Goal: Task Accomplishment & Management: Manage account settings

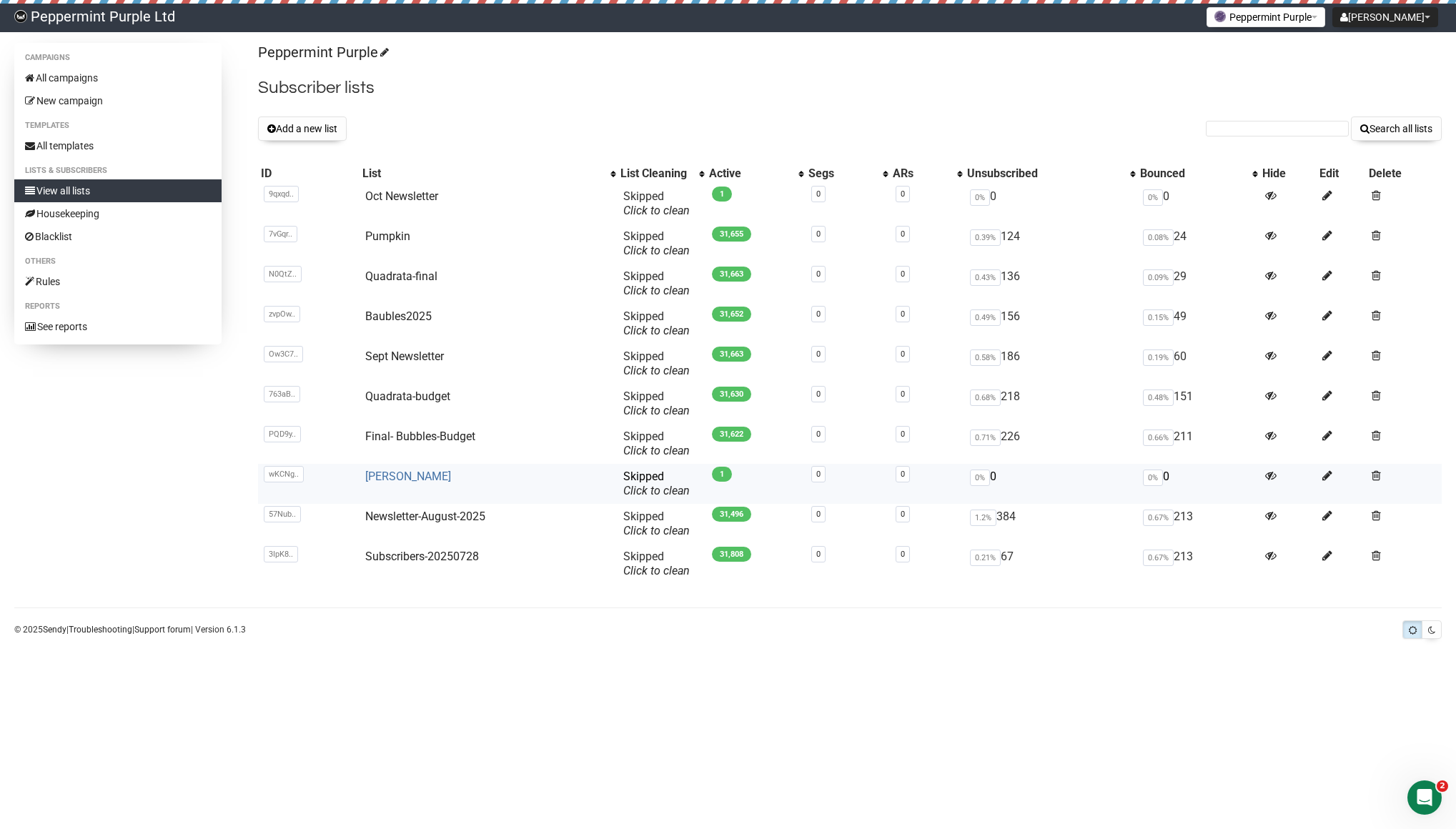
click at [377, 476] on link "[PERSON_NAME]" at bounding box center [408, 476] width 85 height 13
click at [399, 194] on link "Oct Newsletter" at bounding box center [402, 196] width 73 height 13
click at [371, 472] on link "[PERSON_NAME]" at bounding box center [408, 476] width 85 height 13
click at [367, 475] on link "[PERSON_NAME]" at bounding box center [408, 476] width 85 height 13
click at [645, 481] on span "Skipped You can be flagged for spam ! We scanned a few emails in this list and …" at bounding box center [657, 483] width 66 height 28
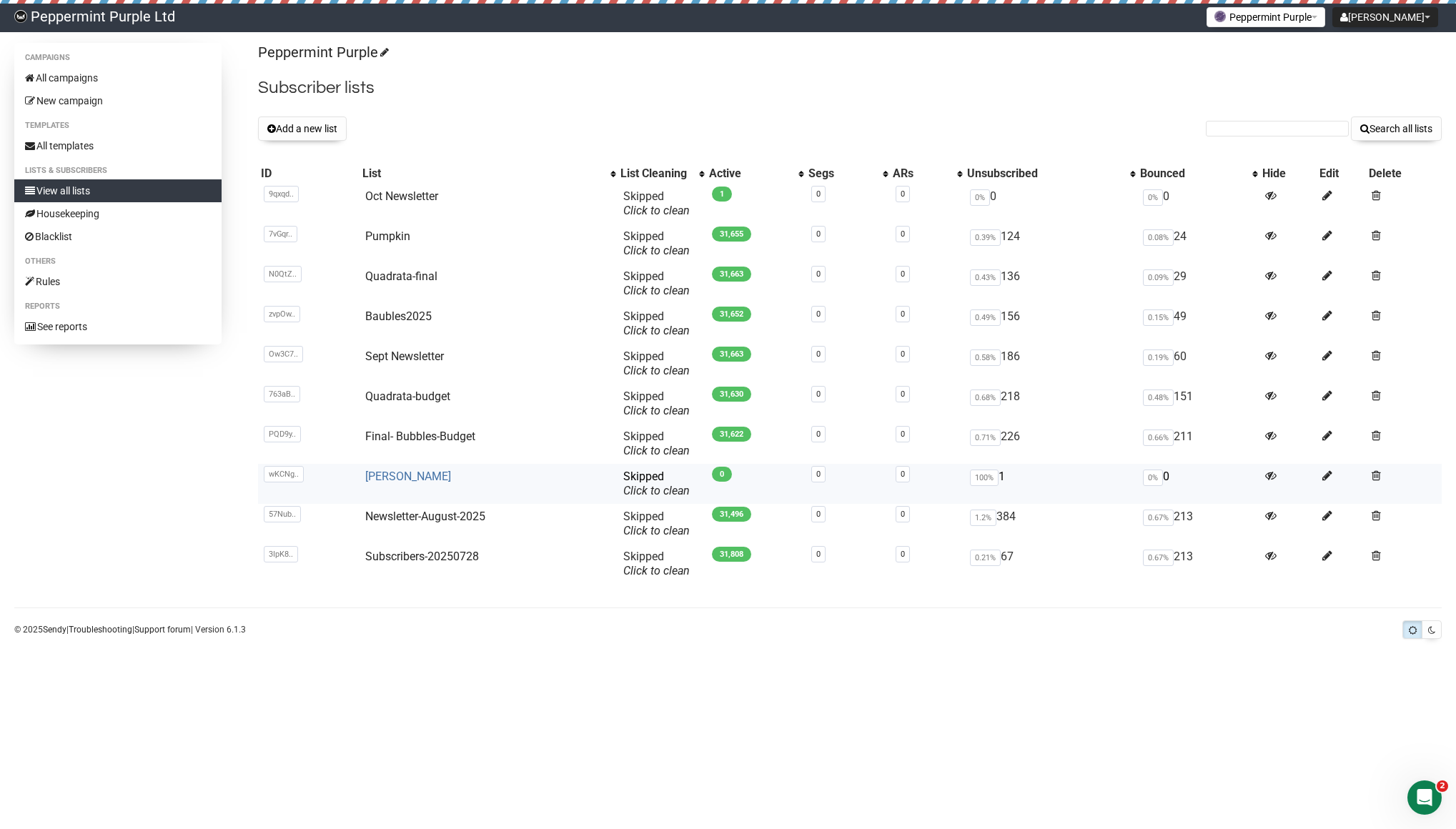
click at [373, 473] on link "[PERSON_NAME]" at bounding box center [408, 476] width 85 height 13
click at [385, 235] on link "Pumpkin" at bounding box center [388, 235] width 45 height 13
click at [420, 201] on link "Oct Newsletter" at bounding box center [402, 196] width 73 height 13
click at [1288, 130] on input "text" at bounding box center [1276, 128] width 143 height 16
paste input "ntlizzarrd@gmail.com"
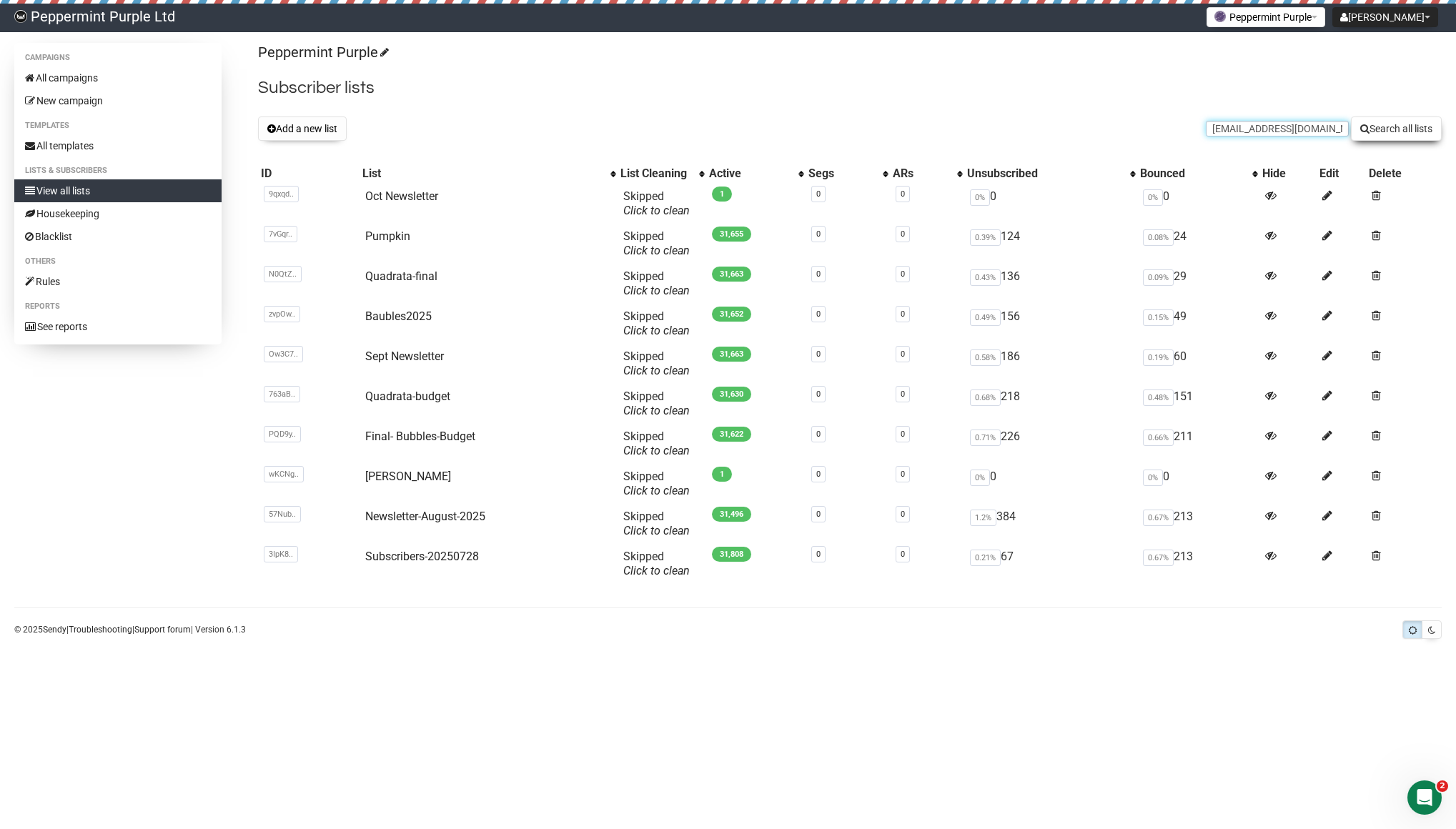
type input "ntlizzarrd@gmail.com"
drag, startPoint x: 1412, startPoint y: 128, endPoint x: 1127, endPoint y: 128, distance: 285.0
click at [1412, 128] on button "Search all lists" at bounding box center [1396, 128] width 91 height 24
click at [397, 234] on link "Pumpkin" at bounding box center [388, 235] width 45 height 13
click at [1240, 134] on input "text" at bounding box center [1276, 128] width 143 height 16
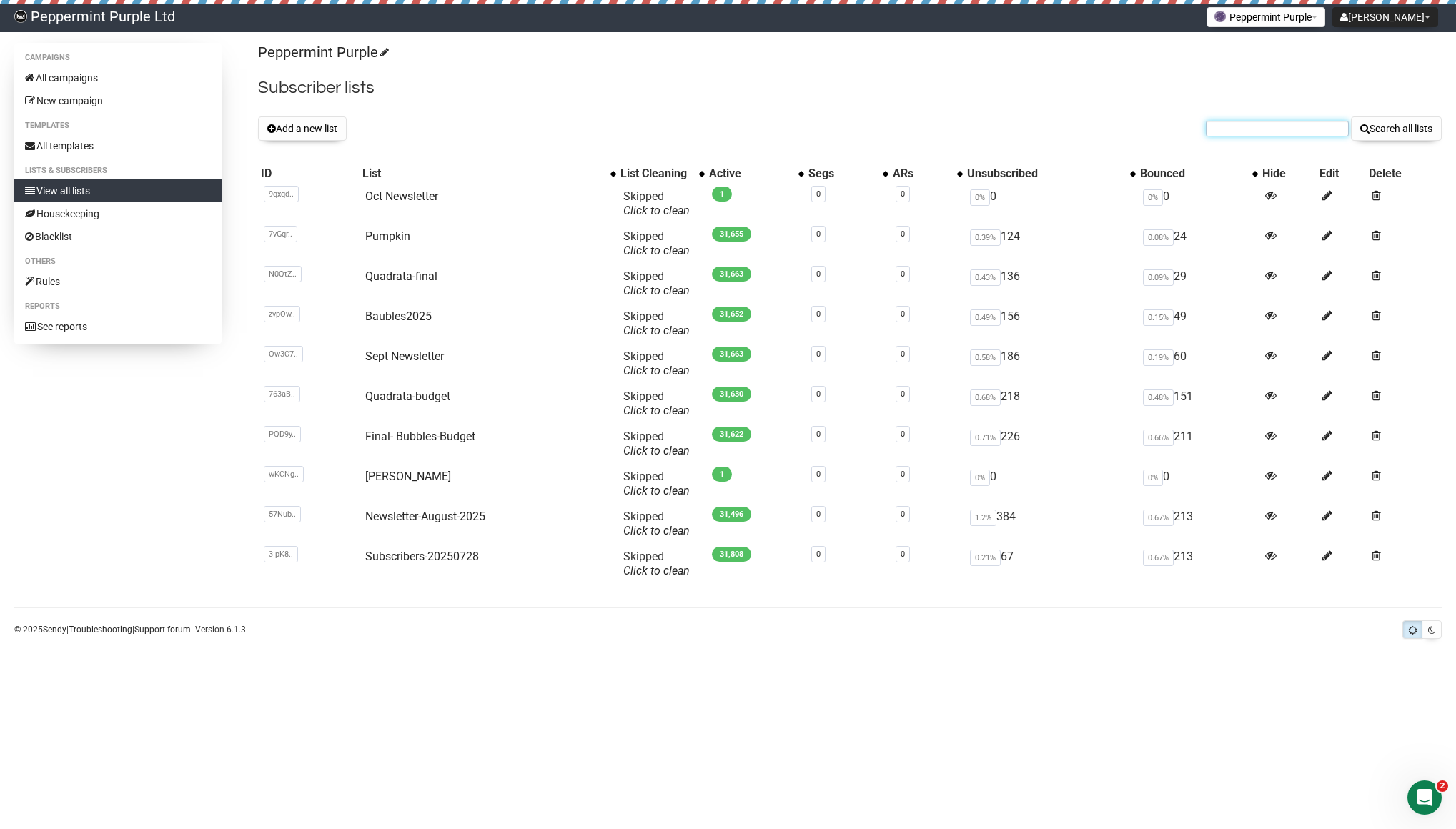
click at [1306, 129] on input "text" at bounding box center [1276, 128] width 143 height 16
paste input "[EMAIL_ADDRESS][DOMAIN_NAME]"
type input "[EMAIL_ADDRESS][DOMAIN_NAME]"
drag, startPoint x: 1404, startPoint y: 128, endPoint x: 1383, endPoint y: 124, distance: 21.4
click at [1404, 128] on button "Search all lists" at bounding box center [1396, 128] width 91 height 24
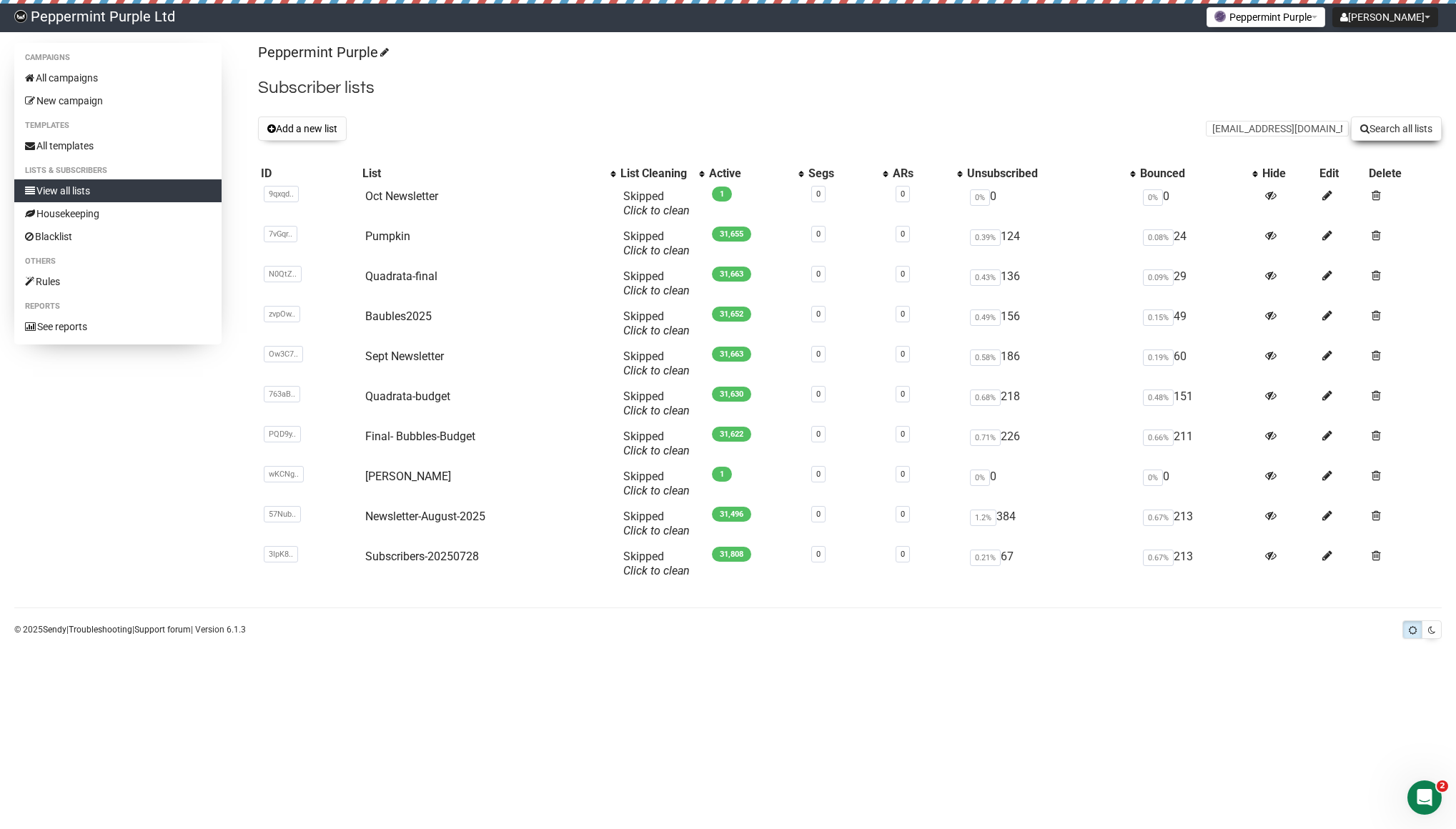
click at [1370, 121] on button "Search all lists" at bounding box center [1396, 128] width 91 height 24
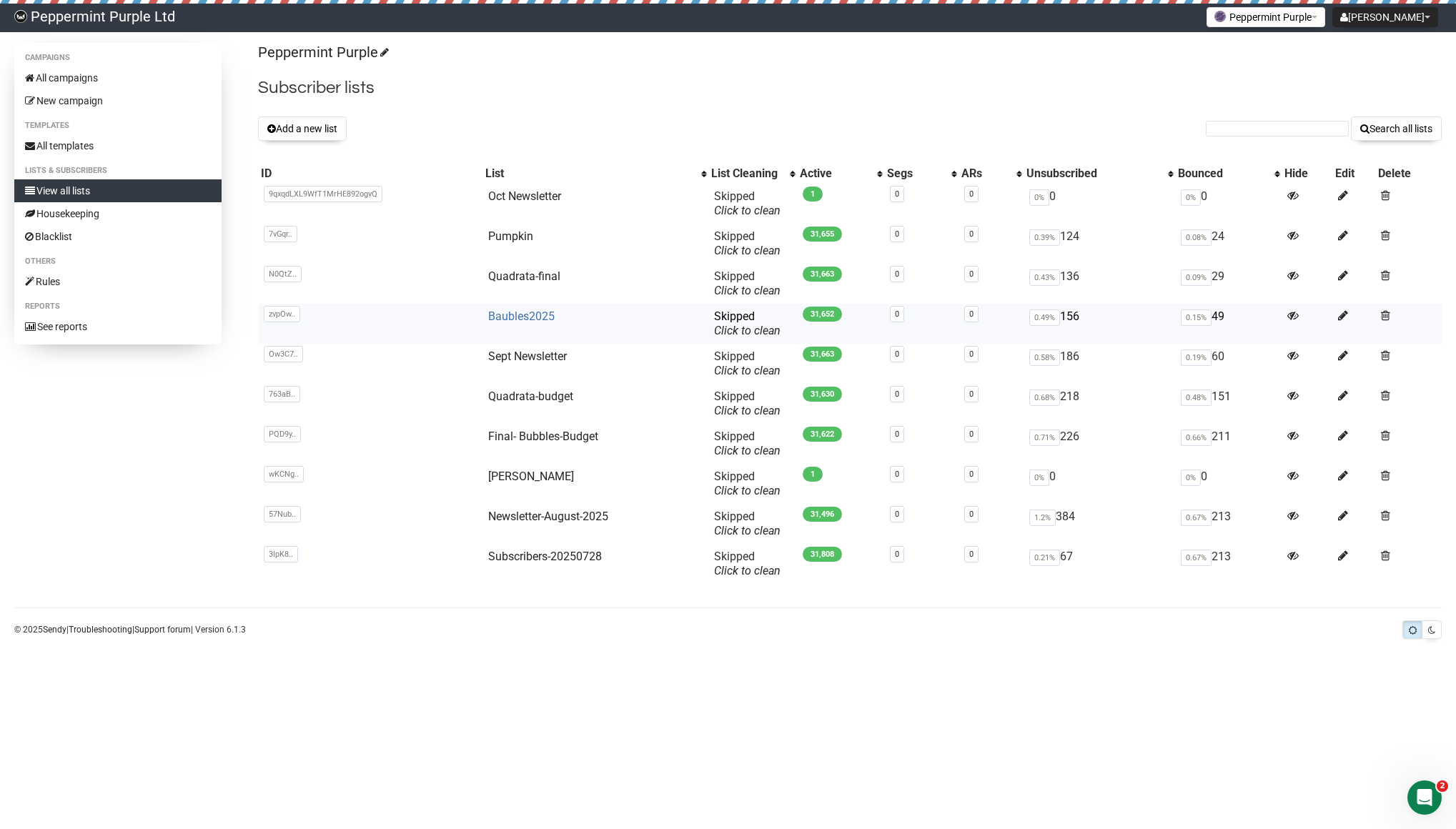
click at [540, 315] on link "Baubles2025" at bounding box center [521, 316] width 66 height 13
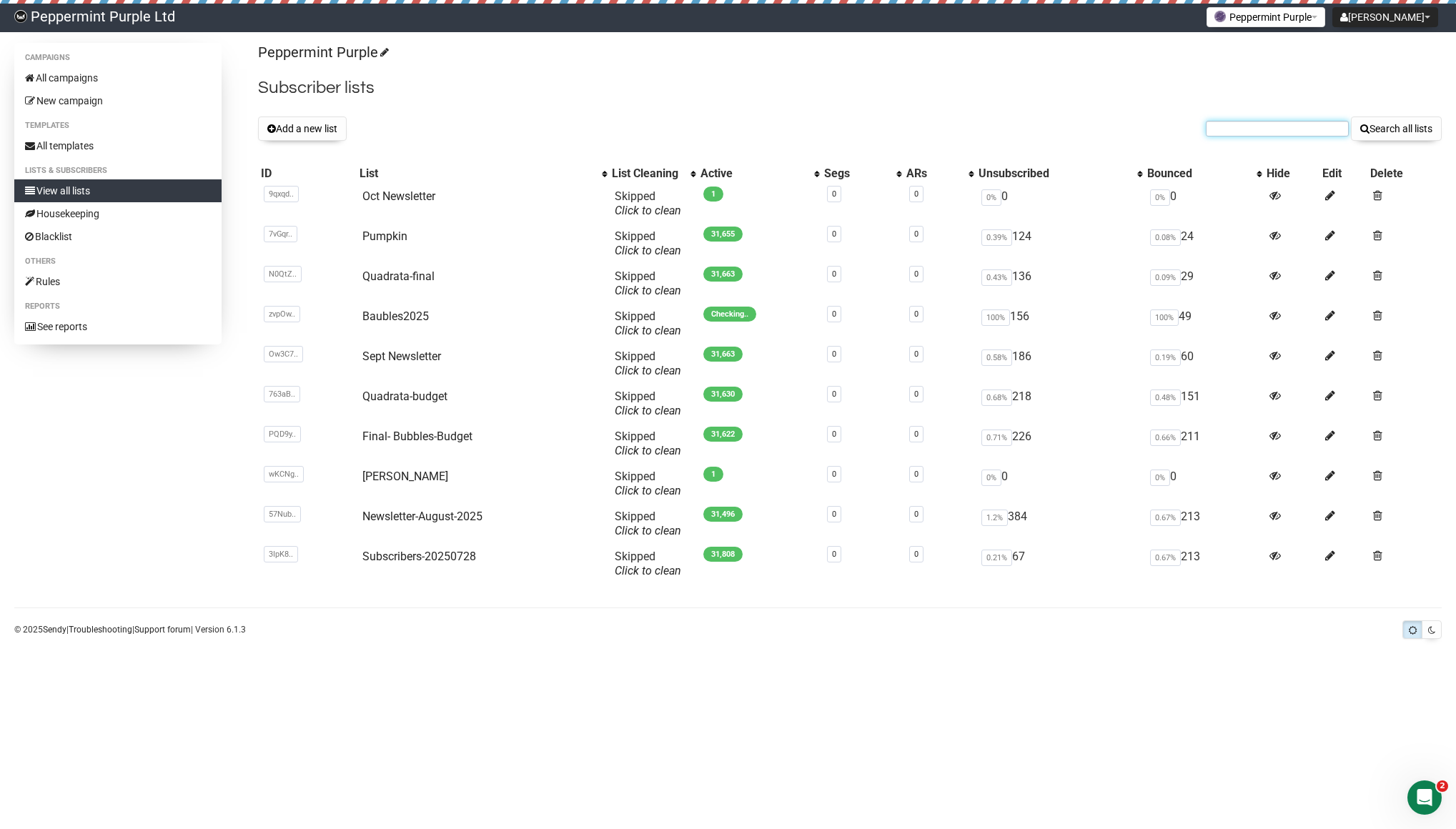
click at [1225, 130] on input "text" at bounding box center [1276, 128] width 143 height 16
paste input "[EMAIL_ADDRESS][DOMAIN_NAME]"
type input "[EMAIL_ADDRESS][DOMAIN_NAME]"
click at [1398, 124] on button "Search all lists" at bounding box center [1396, 128] width 91 height 24
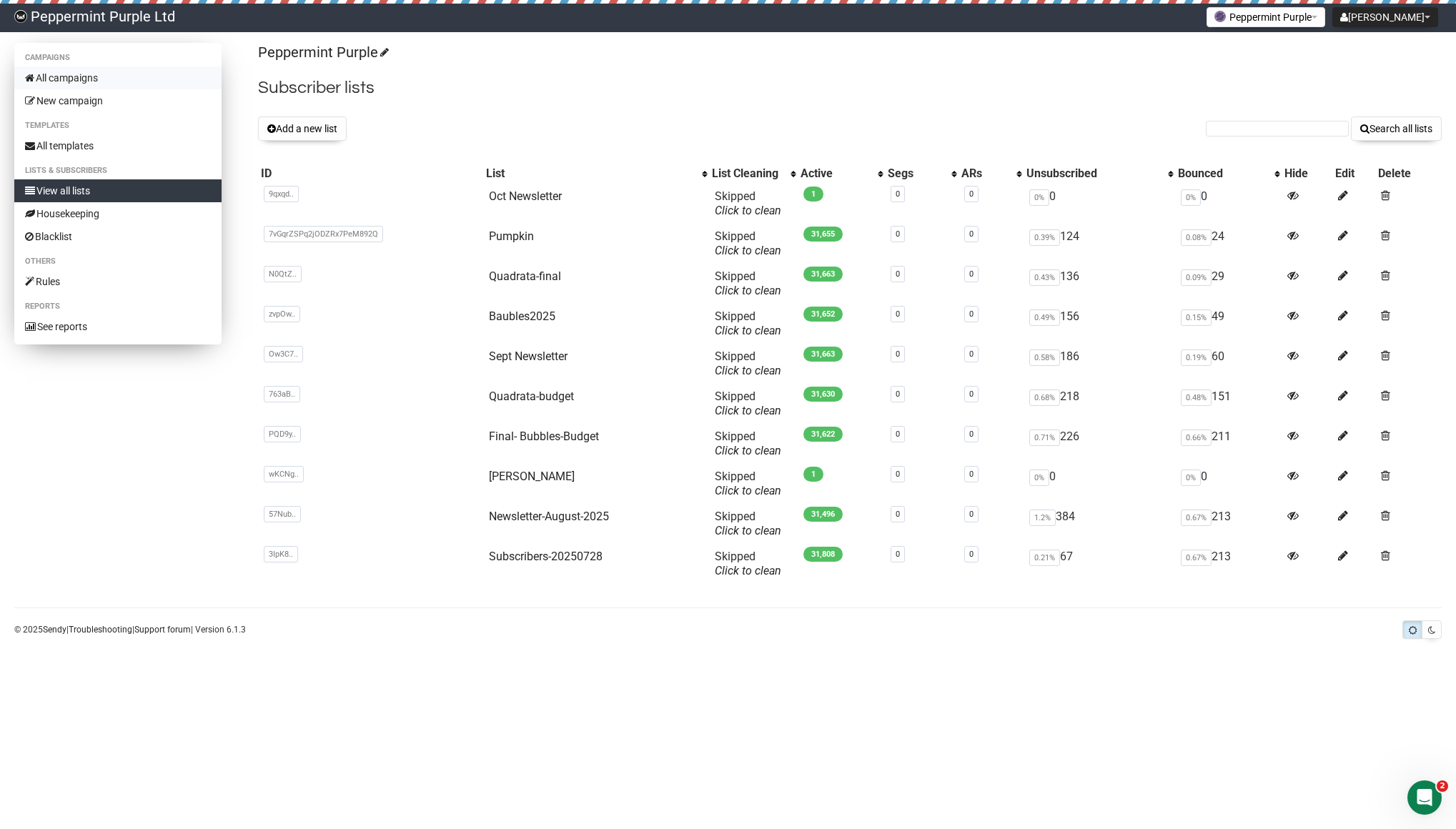
click at [88, 75] on link "All campaigns" at bounding box center [118, 77] width 207 height 22
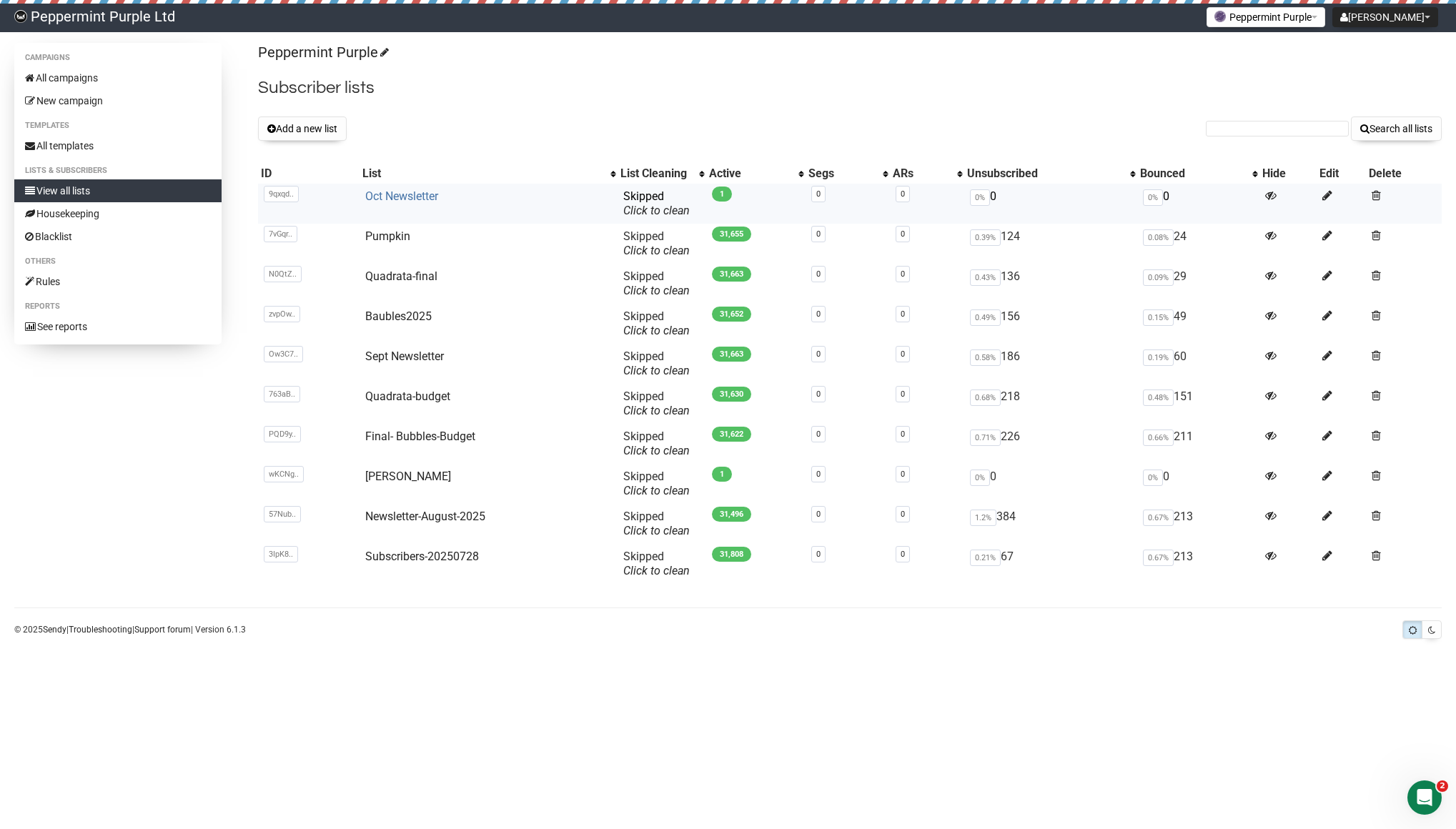
click at [410, 198] on link "Oct Newsletter" at bounding box center [402, 196] width 73 height 13
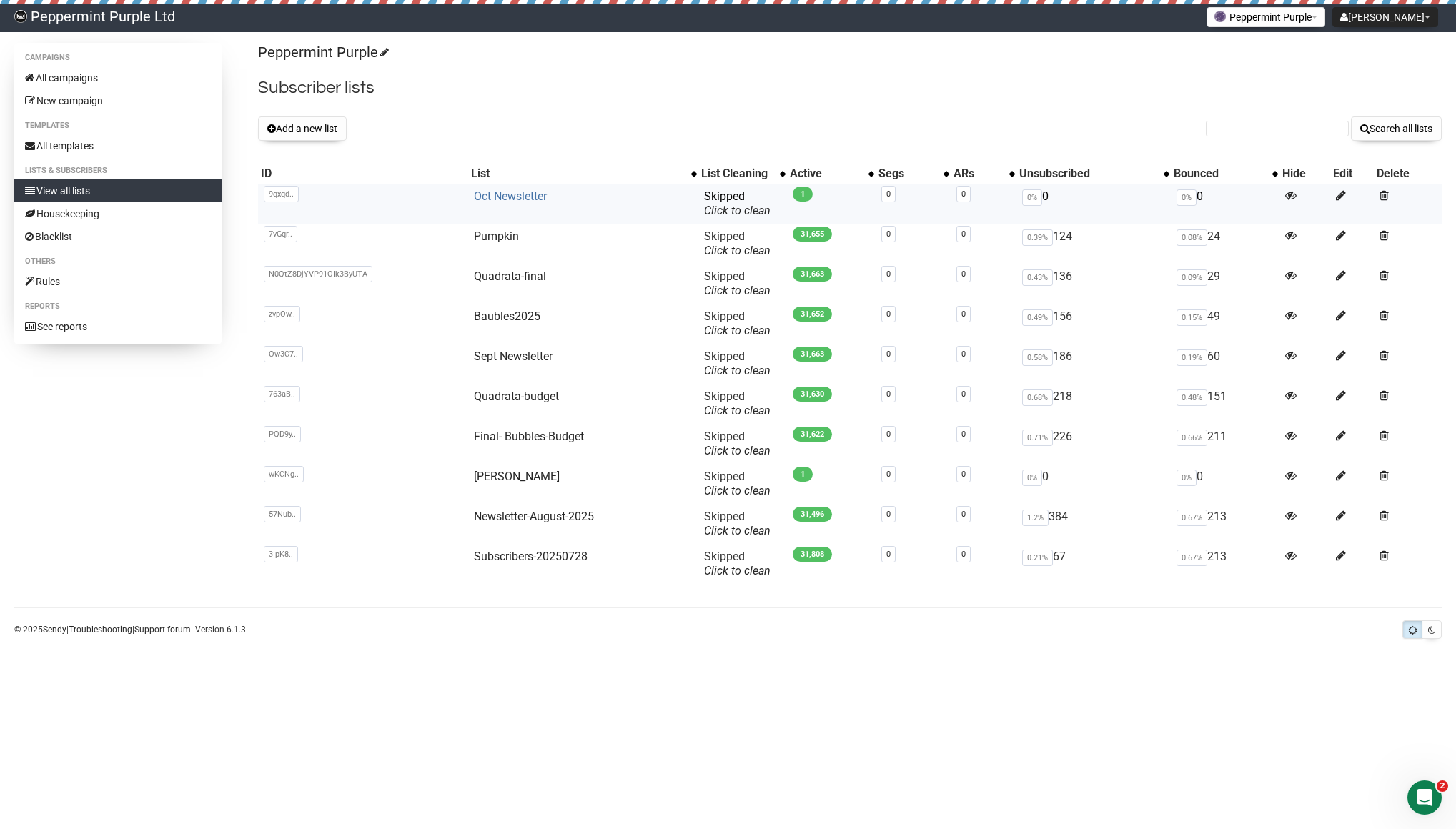
click at [507, 190] on link "Oct Newsletter" at bounding box center [509, 196] width 73 height 13
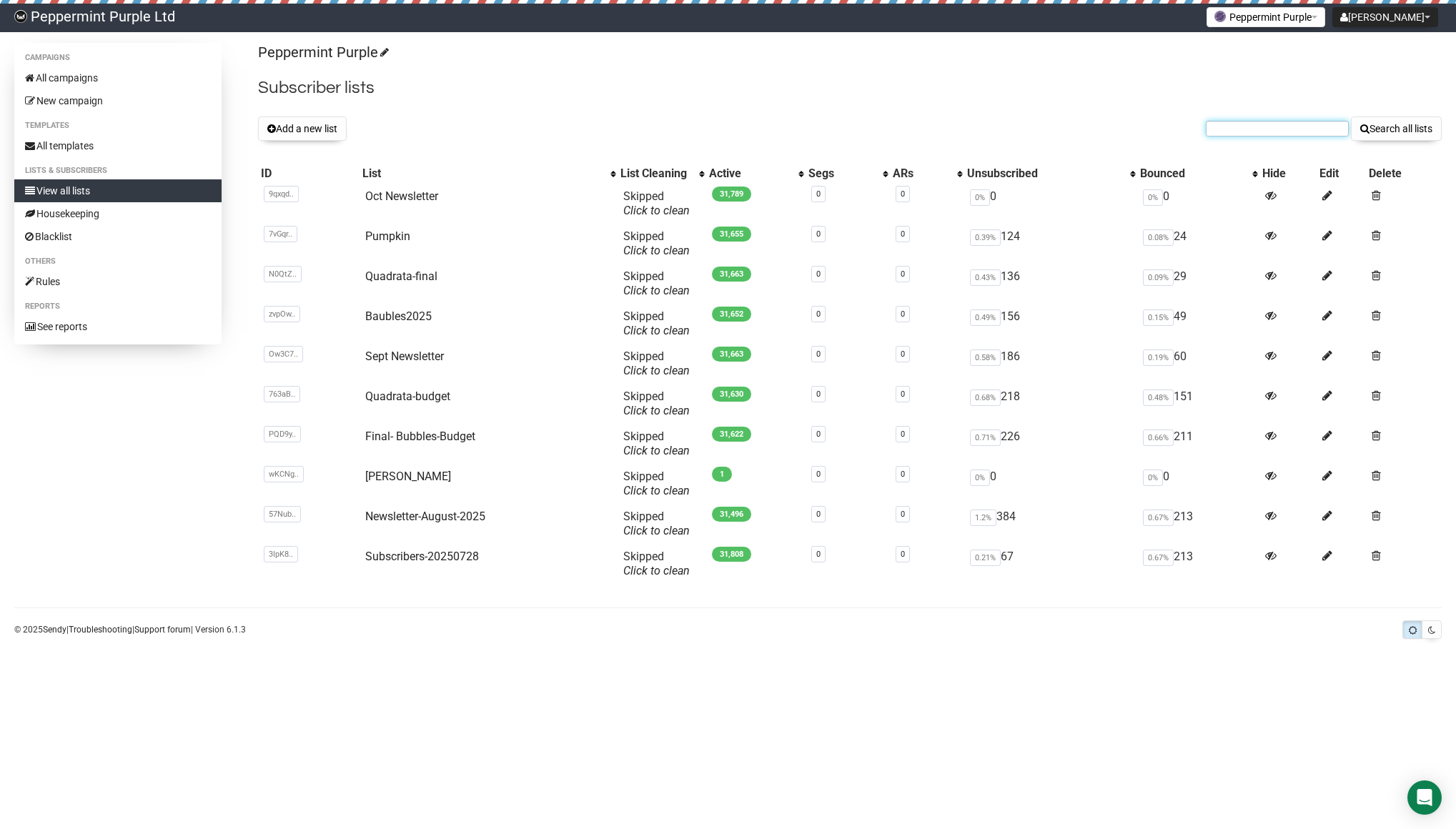
click at [1317, 132] on input "text" at bounding box center [1276, 128] width 143 height 16
paste input "[EMAIL_ADDRESS][DOMAIN_NAME]"
type input "[EMAIL_ADDRESS][DOMAIN_NAME]"
click at [1393, 128] on button "Search all lists" at bounding box center [1396, 128] width 91 height 24
click at [93, 216] on link "Housekeeping" at bounding box center [118, 213] width 207 height 22
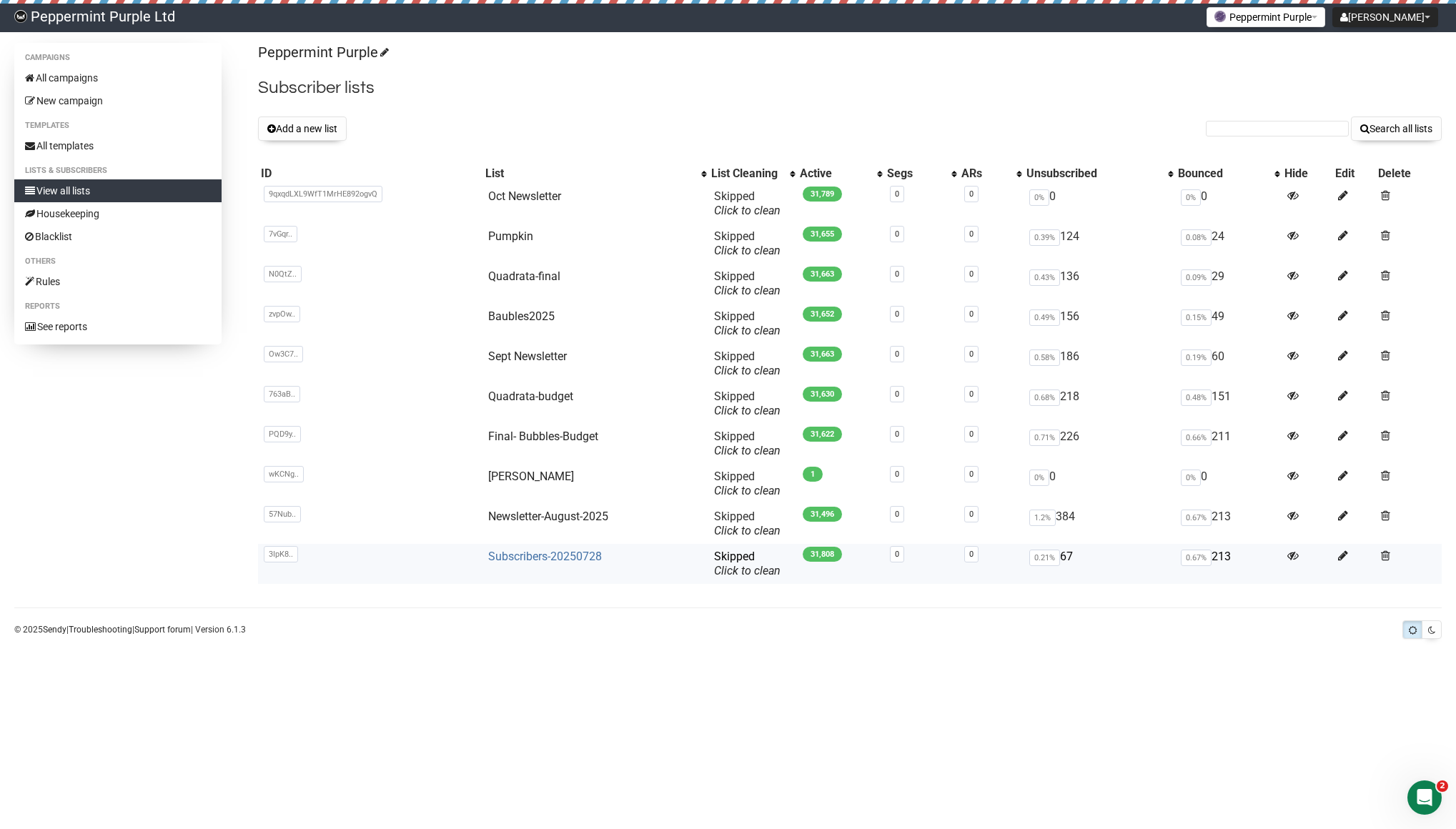
click at [543, 553] on link "Subscribers-20250728" at bounding box center [544, 556] width 114 height 13
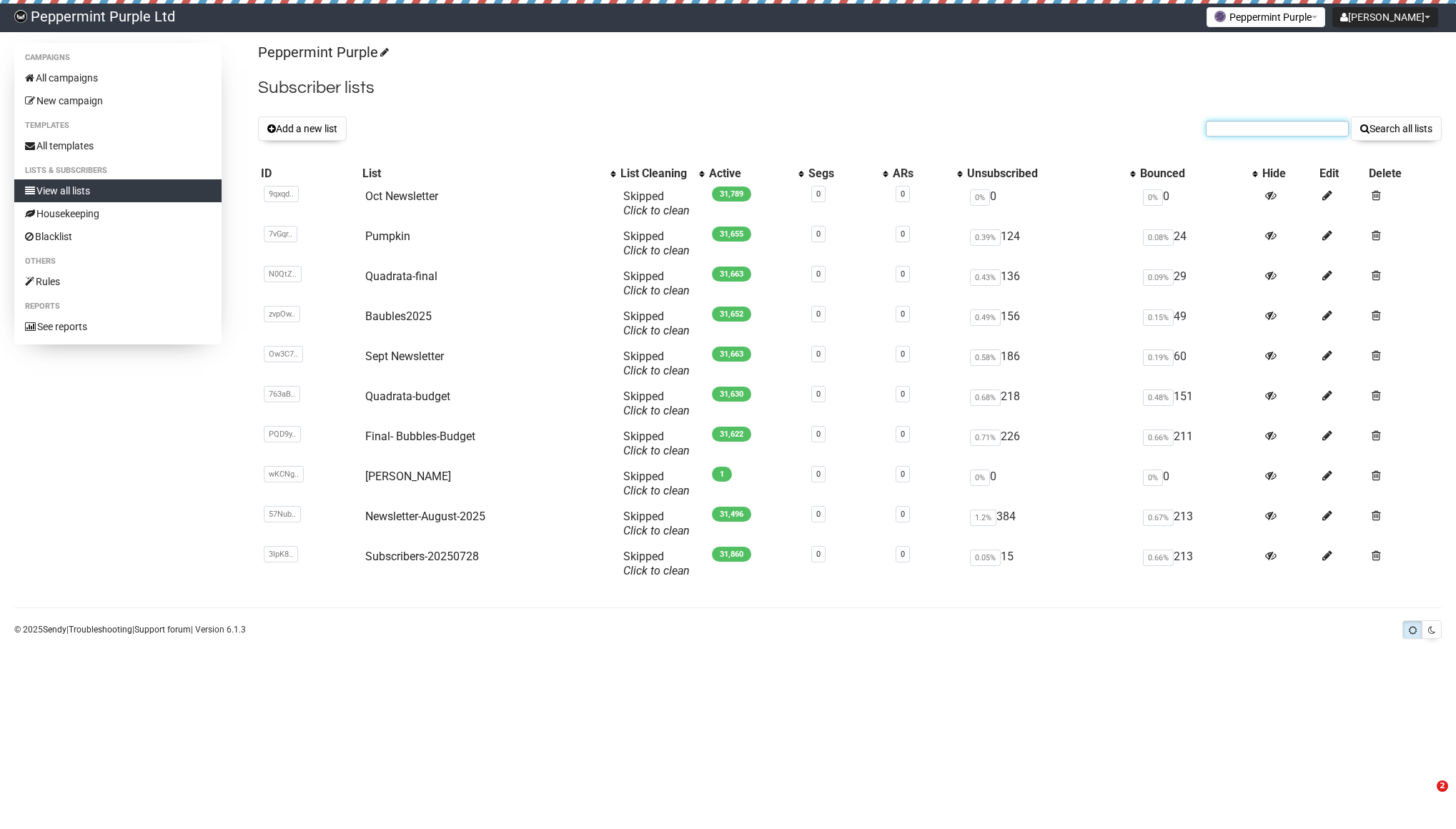
click at [1265, 132] on input "text" at bounding box center [1276, 128] width 143 height 16
paste input "juliaruth71@yahoo.com"
type input "juliaruth71@yahoo.com"
click at [1386, 134] on button "Search all lists" at bounding box center [1396, 128] width 91 height 24
click at [396, 196] on link "Oct Newsletter" at bounding box center [402, 196] width 73 height 13
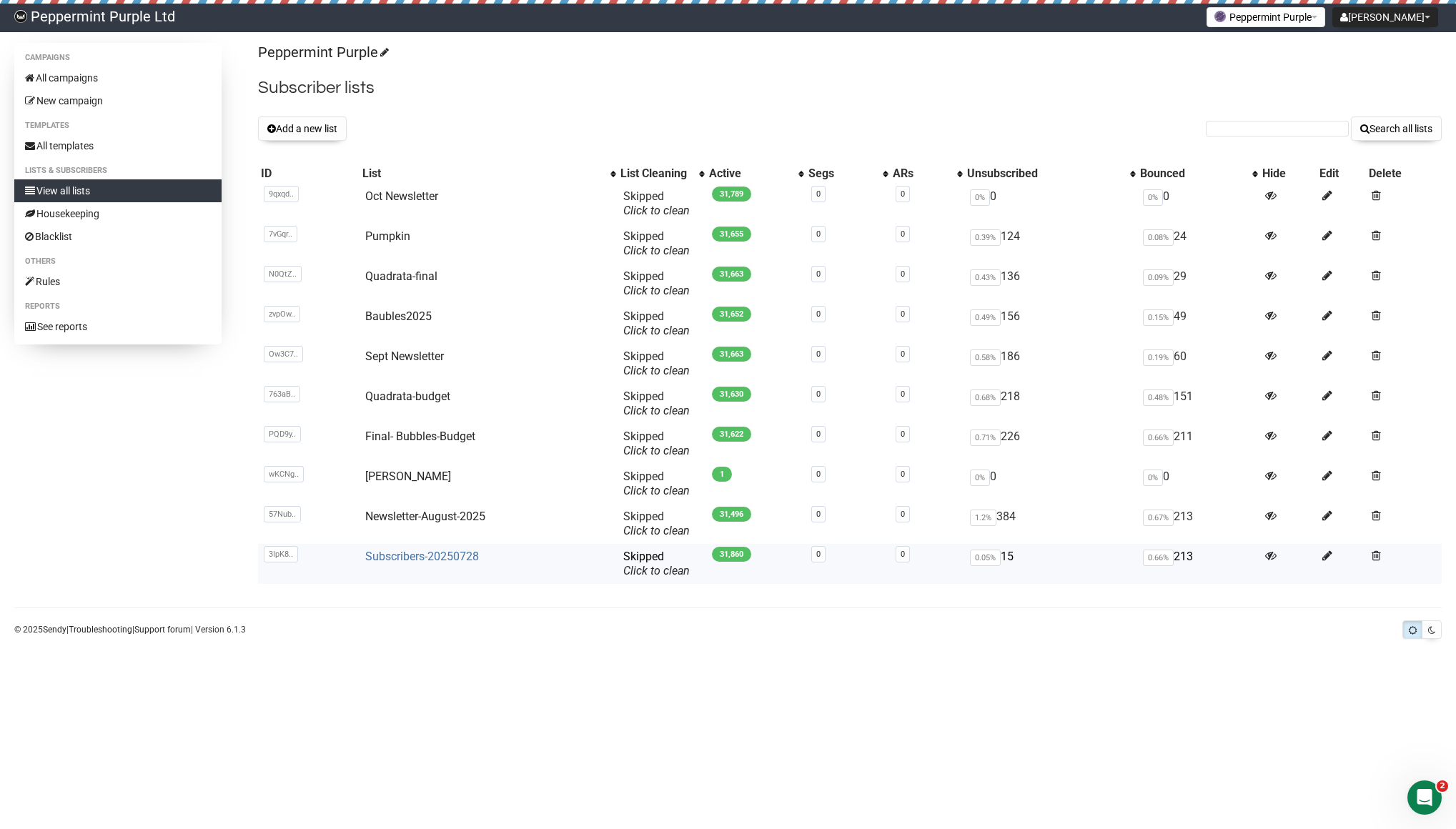
click at [454, 559] on link "Subscribers-20250728" at bounding box center [422, 556] width 114 height 13
click at [423, 196] on link "Oct Newsletter" at bounding box center [402, 196] width 73 height 13
click at [1330, 197] on icon at bounding box center [1327, 196] width 10 height 13
click at [398, 191] on link "Main List" at bounding box center [389, 196] width 48 height 13
click at [375, 191] on link "Main List" at bounding box center [389, 196] width 48 height 13
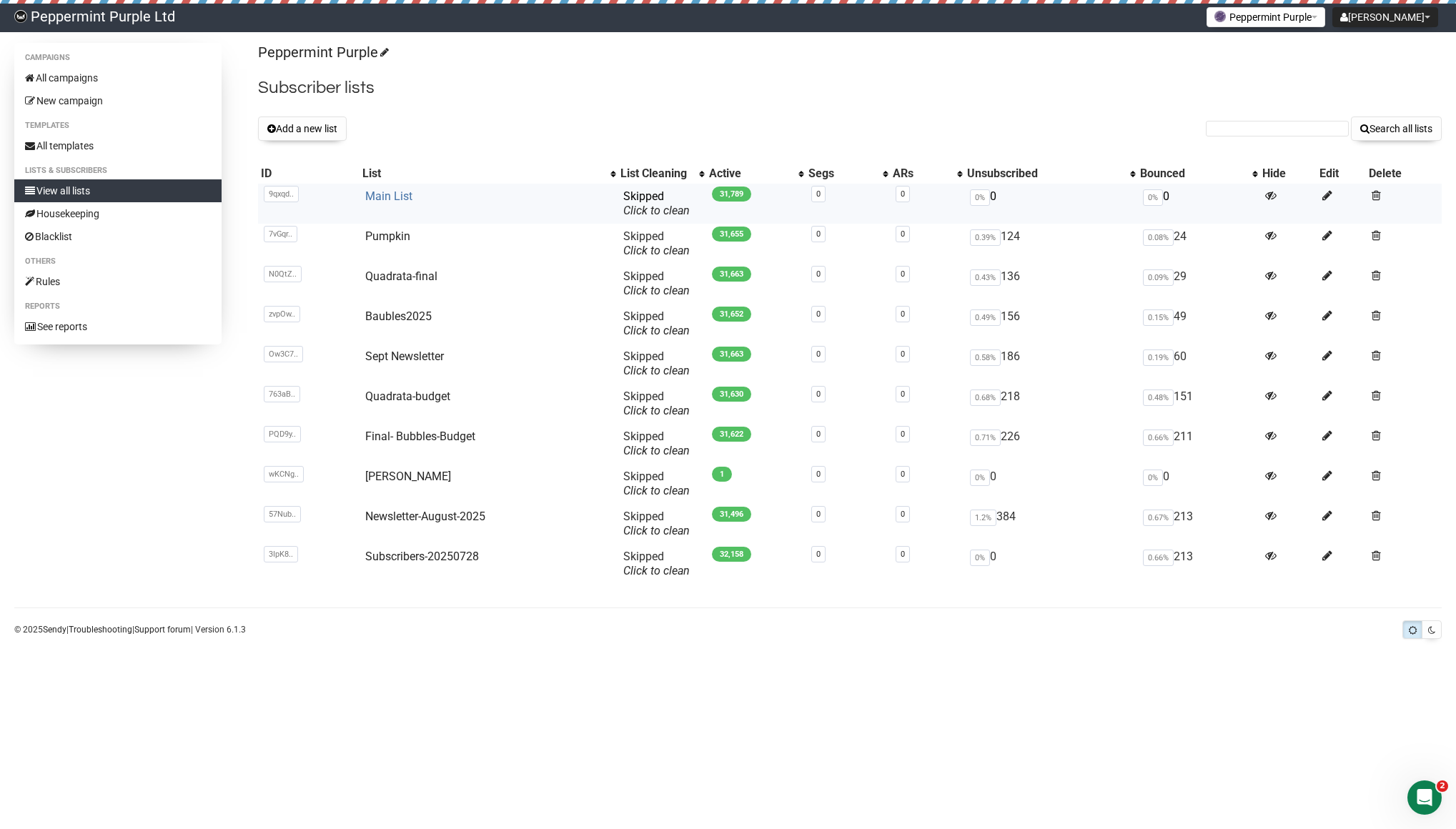
click at [397, 200] on link "Main List" at bounding box center [389, 196] width 48 height 13
